Goal: Task Accomplishment & Management: Use online tool/utility

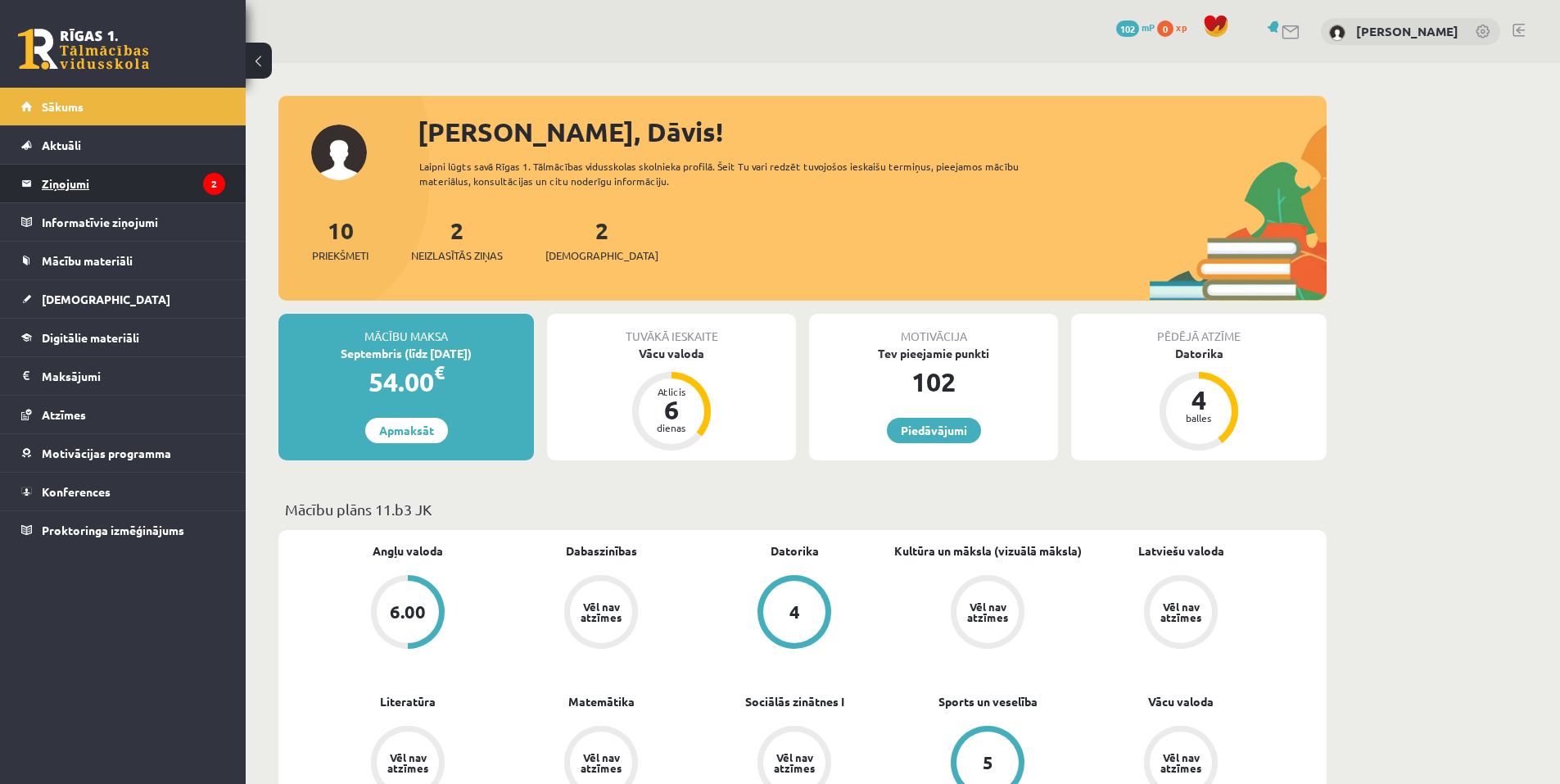
click at [54, 191] on legend "Ziņojumi 2" at bounding box center [133, 184] width 184 height 38
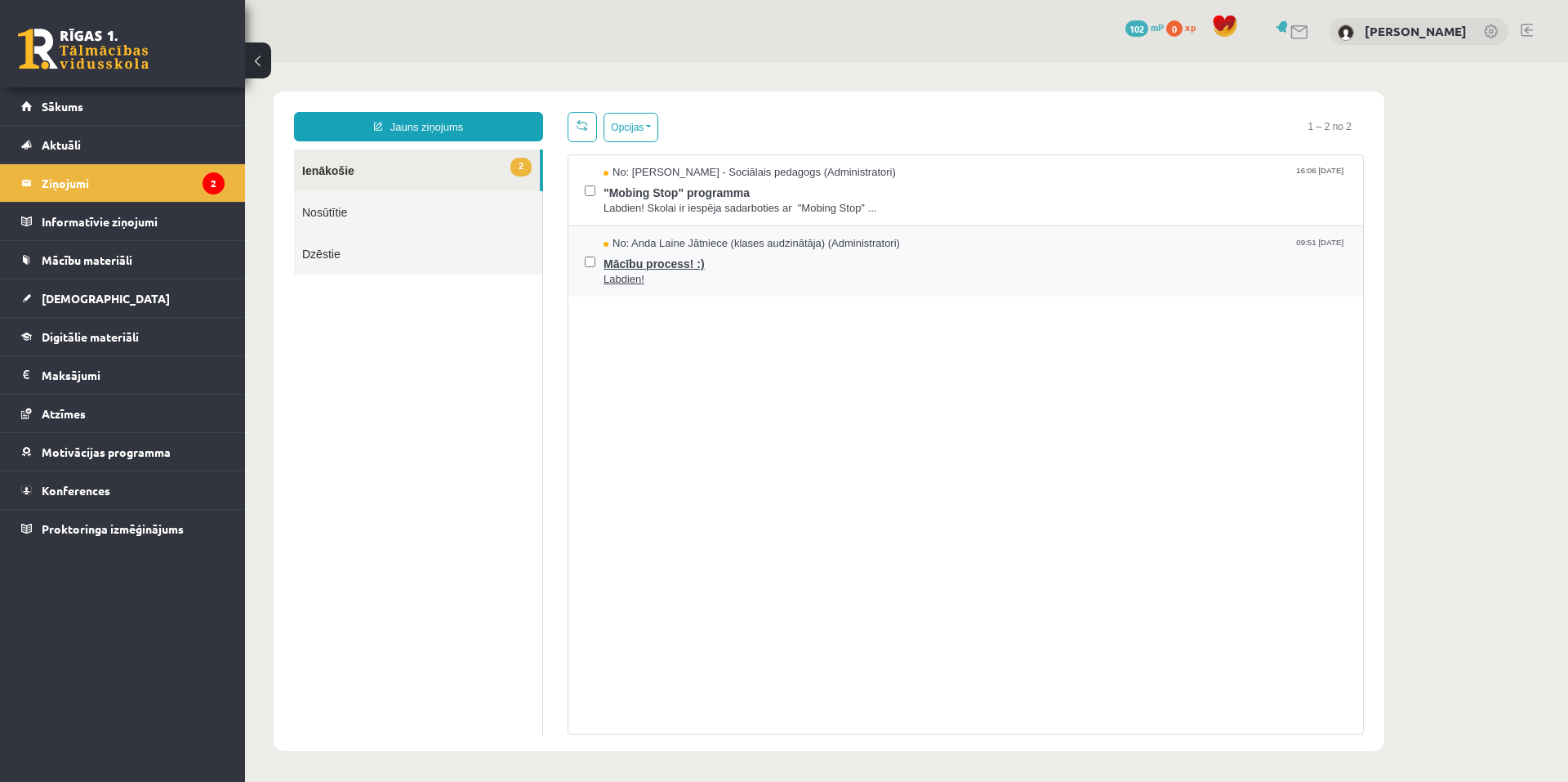
click at [636, 265] on span "Mācību process! :)" at bounding box center [975, 261] width 743 height 21
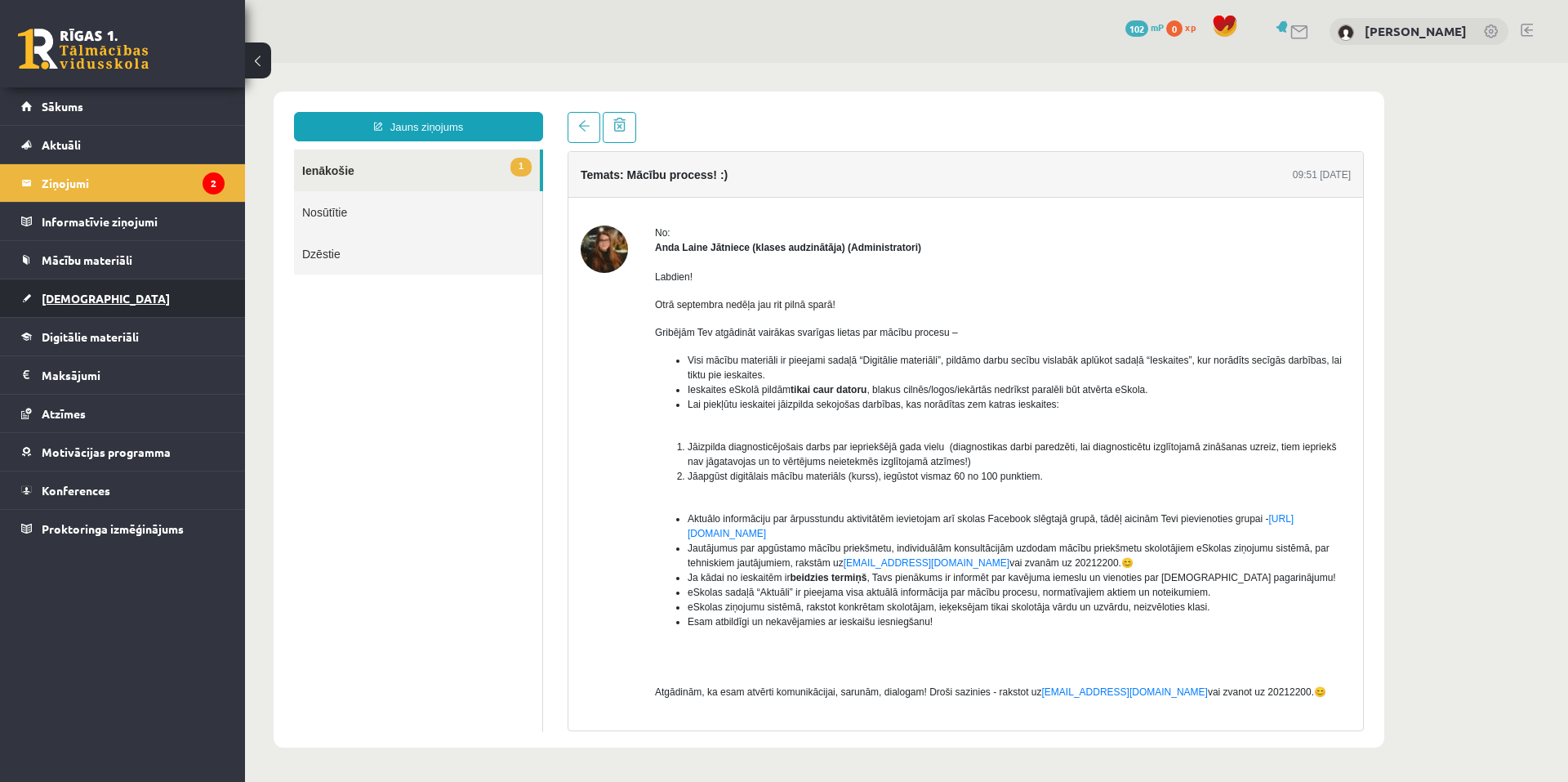
click at [103, 296] on link "[DEMOGRAPHIC_DATA]" at bounding box center [123, 298] width 204 height 38
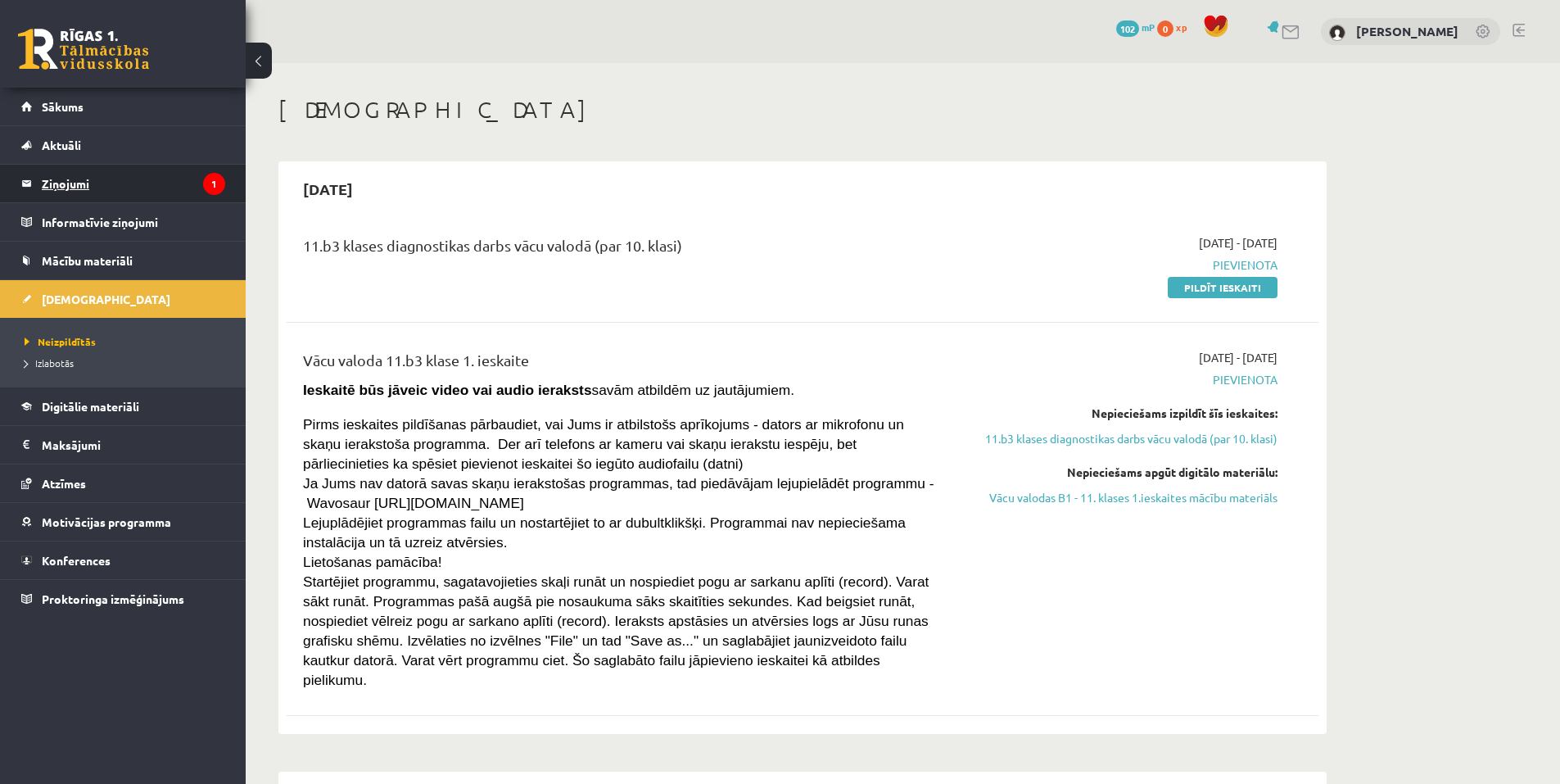
click at [76, 181] on legend "Ziņojumi 1" at bounding box center [133, 184] width 184 height 38
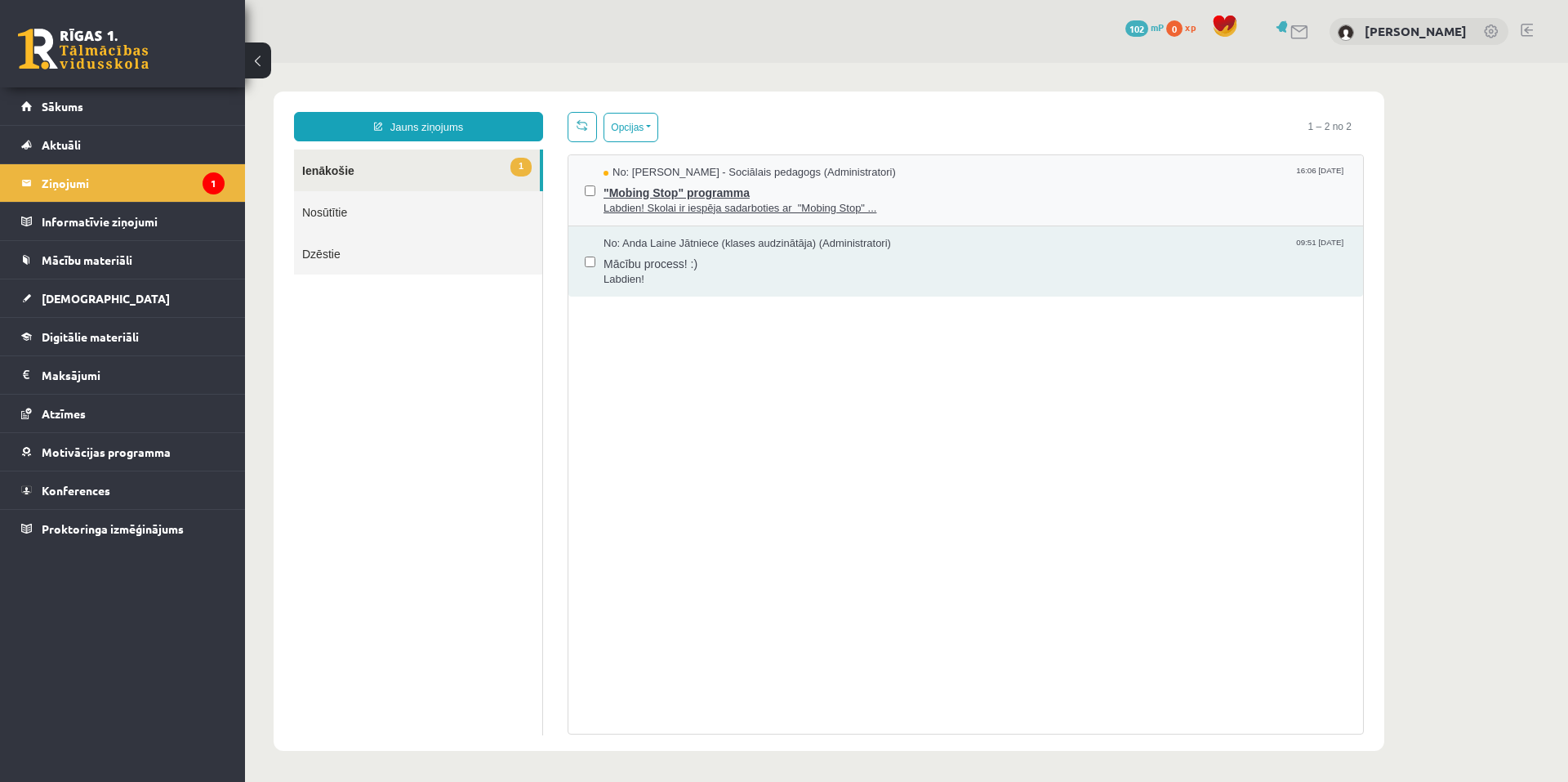
click at [652, 198] on span ""Mobing Stop" programma" at bounding box center [975, 190] width 743 height 21
click at [73, 299] on span "[DEMOGRAPHIC_DATA]" at bounding box center [105, 298] width 128 height 14
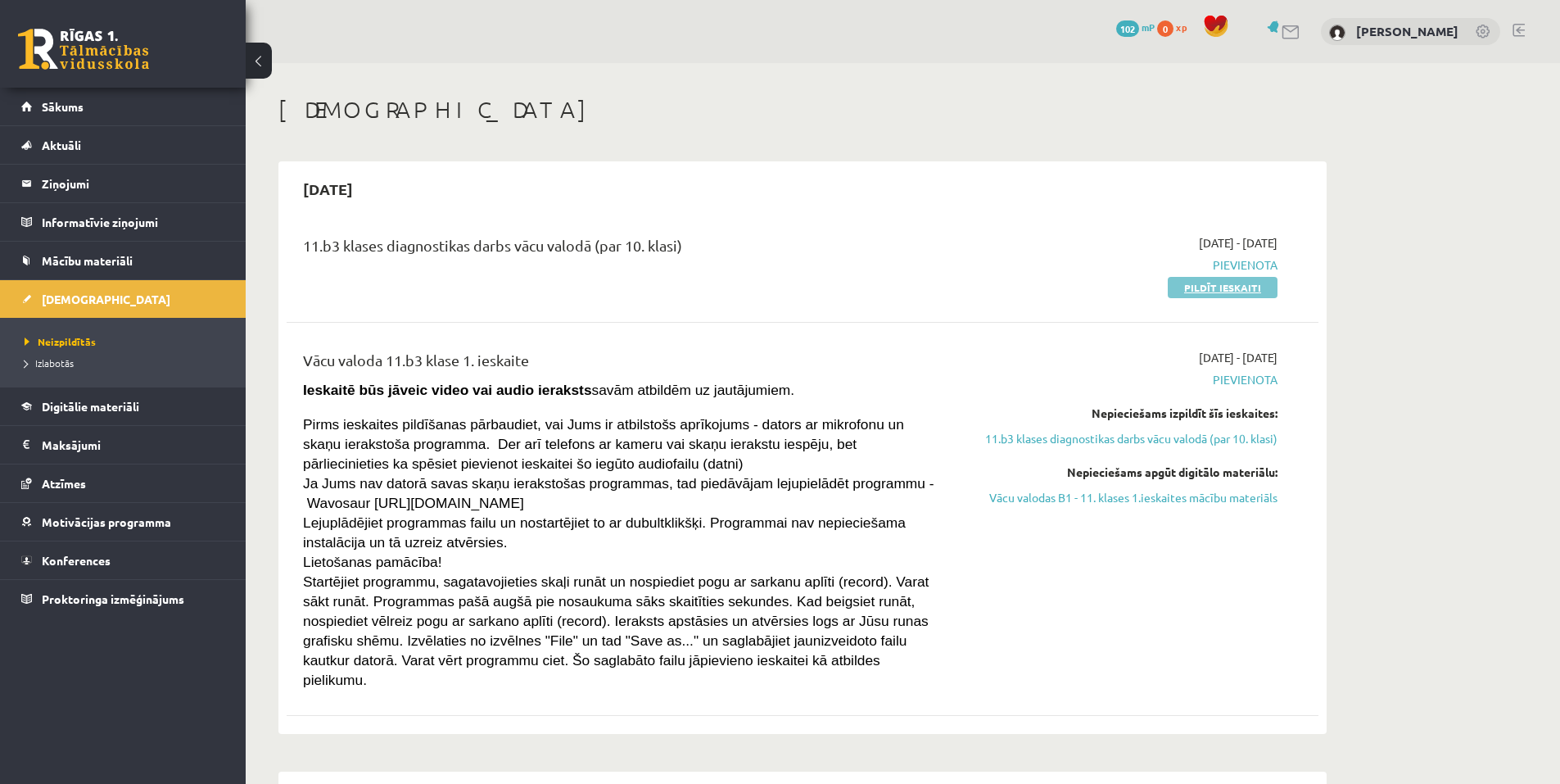
click at [1209, 289] on link "Pildīt ieskaiti" at bounding box center [1222, 287] width 110 height 22
